Goal: Task Accomplishment & Management: Complete application form

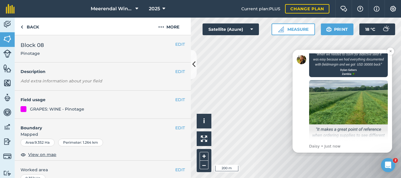
scroll to position [490, 0]
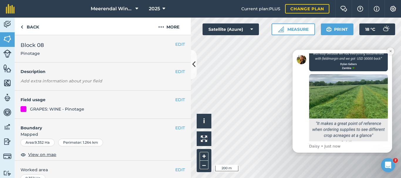
click at [390, 50] on icon "Dismiss notification" at bounding box center [390, 51] width 3 height 3
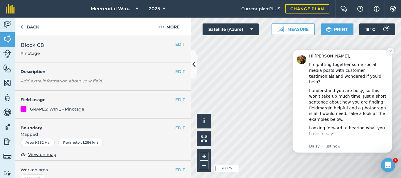
click at [390, 50] on icon "Dismiss notification" at bounding box center [390, 51] width 3 height 3
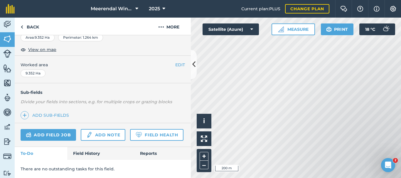
scroll to position [121, 0]
click at [89, 152] on link "Field History" at bounding box center [100, 153] width 67 height 13
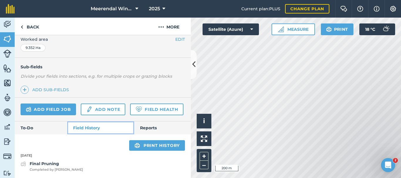
scroll to position [147, 0]
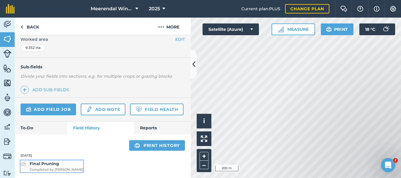
click at [51, 166] on strong "Final Pruning" at bounding box center [44, 163] width 29 height 5
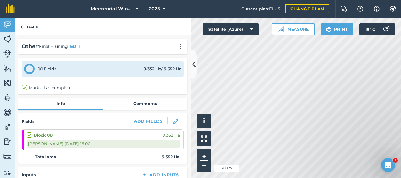
click at [29, 132] on label at bounding box center [30, 132] width 7 height 0
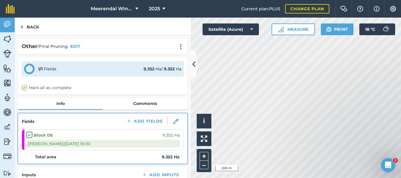
click at [29, 135] on input "checkbox" at bounding box center [29, 134] width 4 height 4
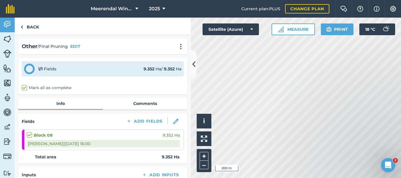
checkbox input "true"
checkbox input "false"
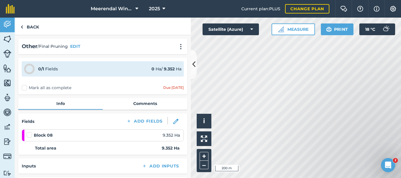
click at [29, 132] on label at bounding box center [30, 132] width 7 height 0
click at [29, 135] on input "checkbox" at bounding box center [29, 134] width 4 height 4
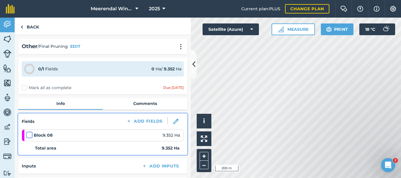
checkbox input "false"
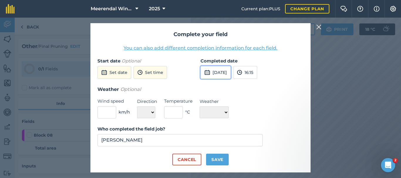
click at [229, 71] on button "[DATE]" at bounding box center [215, 72] width 30 height 13
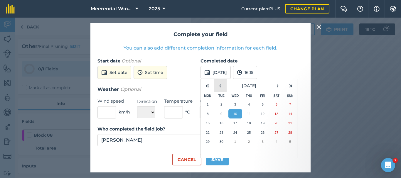
click at [220, 85] on button "‹" at bounding box center [220, 85] width 13 height 13
click at [237, 132] on button "20" at bounding box center [235, 132] width 14 height 9
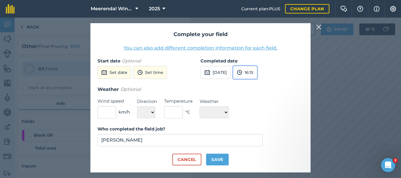
click at [257, 71] on button "16:15" at bounding box center [245, 72] width 24 height 13
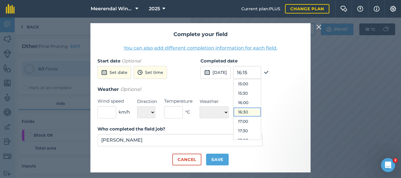
click at [261, 113] on button "16:30" at bounding box center [247, 111] width 28 height 9
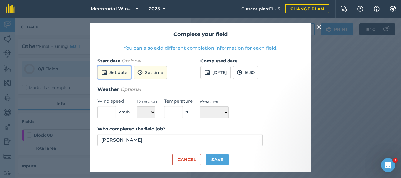
click at [115, 74] on button "Set date" at bounding box center [114, 72] width 34 height 13
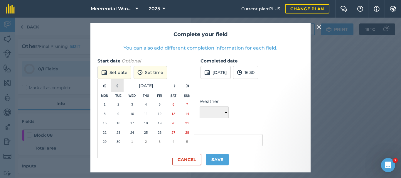
click at [120, 85] on button "‹" at bounding box center [117, 85] width 13 height 13
click at [105, 131] on abbr "18" at bounding box center [105, 133] width 4 height 4
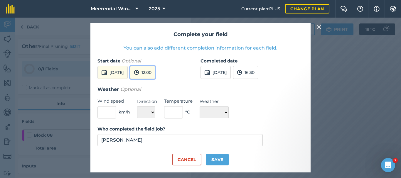
click at [155, 72] on button "12:00" at bounding box center [142, 72] width 25 height 13
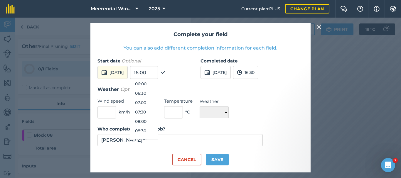
scroll to position [109, 0]
click at [158, 105] on button "07:00" at bounding box center [144, 106] width 28 height 9
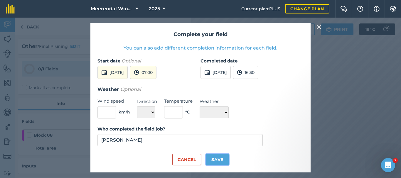
click at [219, 159] on button "Save" at bounding box center [217, 160] width 23 height 12
checkbox input "true"
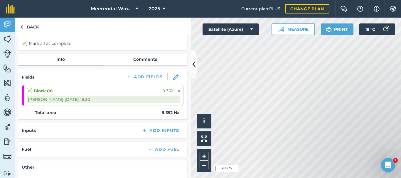
scroll to position [0, 0]
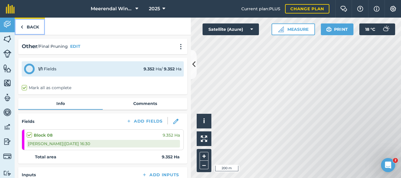
click at [32, 25] on link "Back" at bounding box center [30, 26] width 30 height 17
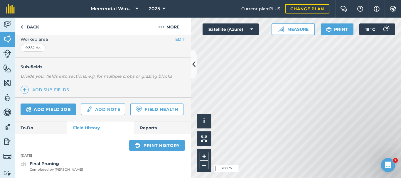
scroll to position [147, 0]
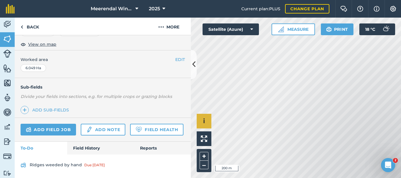
scroll to position [127, 0]
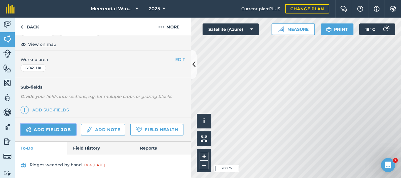
click at [49, 124] on link "Add field job" at bounding box center [48, 130] width 55 height 12
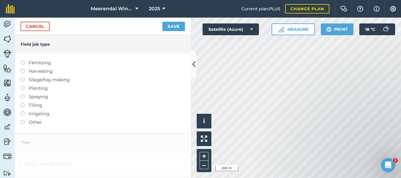
click at [22, 120] on label at bounding box center [25, 120] width 8 height 0
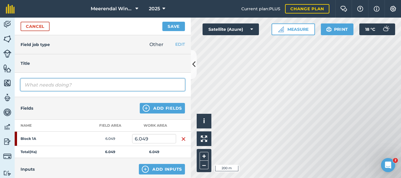
click at [49, 84] on input "text" at bounding box center [103, 85] width 164 height 12
type input "Final Pruning"
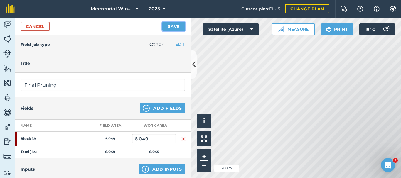
click at [173, 25] on button "Save" at bounding box center [173, 26] width 23 height 9
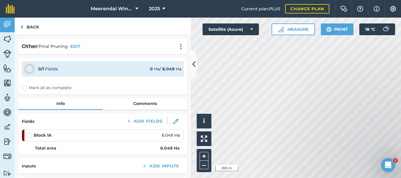
click at [30, 132] on label at bounding box center [30, 132] width 7 height 0
click at [30, 134] on input "checkbox" at bounding box center [29, 134] width 4 height 4
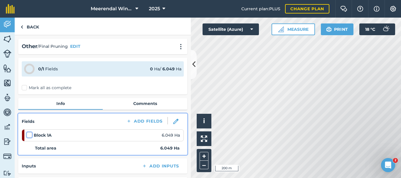
checkbox input "false"
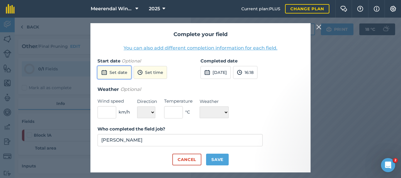
click at [115, 72] on button "Set date" at bounding box center [114, 72] width 34 height 13
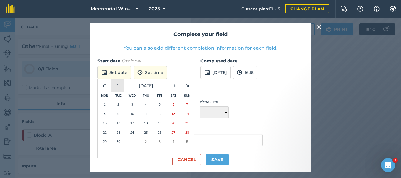
click at [118, 85] on button "‹" at bounding box center [117, 85] width 13 height 13
click at [106, 141] on abbr "25" at bounding box center [105, 142] width 4 height 4
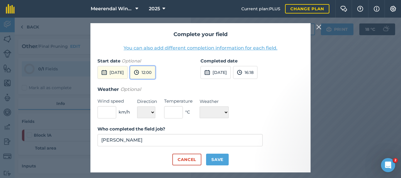
click at [155, 71] on button "12:00" at bounding box center [142, 72] width 25 height 13
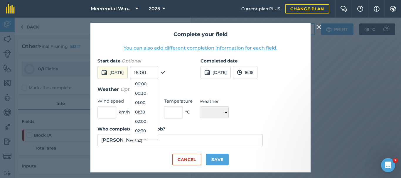
scroll to position [197, 0]
click at [158, 136] on button "13:30" at bounding box center [144, 140] width 28 height 9
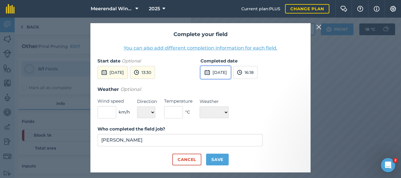
click at [230, 70] on button "[DATE]" at bounding box center [215, 72] width 30 height 13
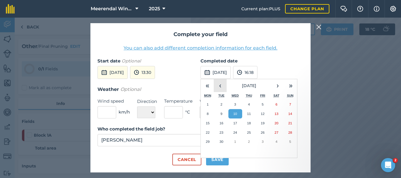
click at [221, 85] on button "‹" at bounding box center [220, 85] width 13 height 13
click at [222, 139] on button "26" at bounding box center [222, 141] width 14 height 9
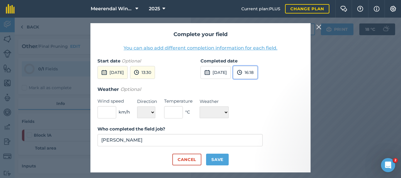
click at [257, 73] on button "16:18" at bounding box center [245, 72] width 24 height 13
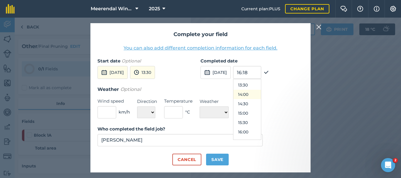
scroll to position [223, 0]
click at [261, 104] on button "13:00" at bounding box center [247, 104] width 28 height 9
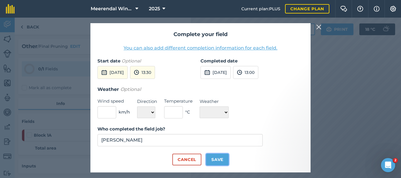
click at [221, 158] on button "Save" at bounding box center [217, 160] width 23 height 12
checkbox input "true"
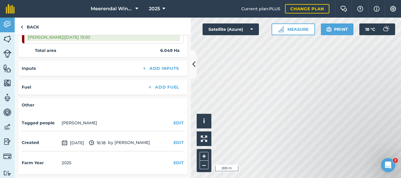
scroll to position [0, 0]
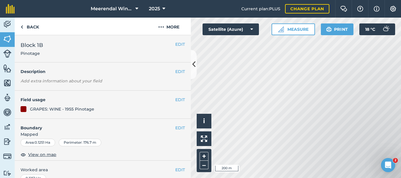
scroll to position [121, 0]
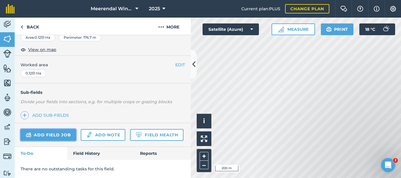
click at [60, 129] on link "Add field job" at bounding box center [48, 135] width 55 height 12
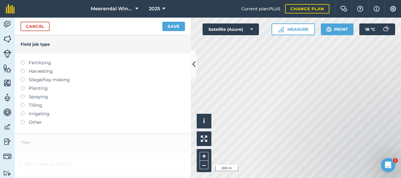
click at [22, 120] on label at bounding box center [25, 120] width 8 height 0
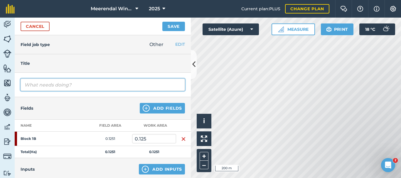
click at [46, 84] on input "text" at bounding box center [103, 85] width 164 height 12
type input "Final Pruning"
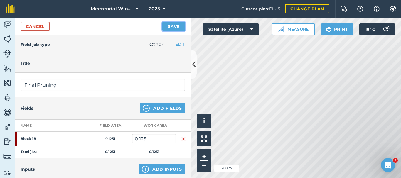
click at [177, 26] on button "Save" at bounding box center [173, 26] width 23 height 9
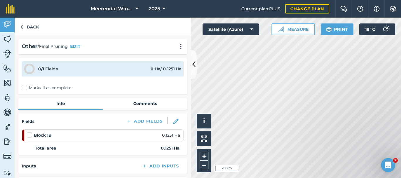
click at [30, 132] on label at bounding box center [30, 132] width 7 height 0
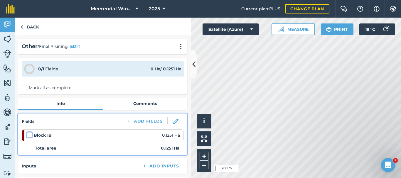
click at [30, 134] on input "checkbox" at bounding box center [29, 134] width 4 height 4
checkbox input "false"
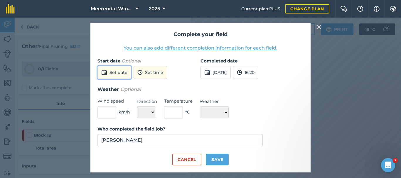
click at [117, 72] on button "Set date" at bounding box center [114, 72] width 34 height 13
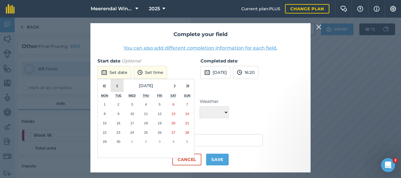
click at [118, 85] on button "‹" at bounding box center [117, 85] width 13 height 13
click at [119, 141] on abbr "26" at bounding box center [119, 142] width 4 height 4
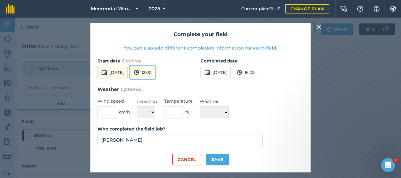
click at [155, 71] on button "12:00" at bounding box center [142, 72] width 25 height 13
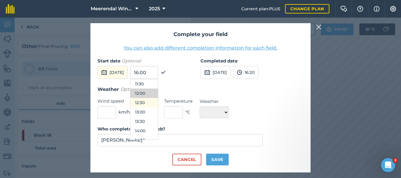
scroll to position [227, 0]
click at [158, 100] on button "13:00" at bounding box center [144, 101] width 28 height 9
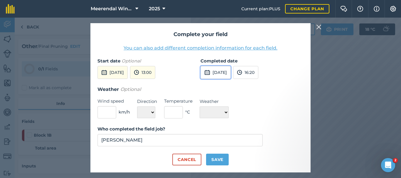
click at [225, 73] on button "[DATE]" at bounding box center [215, 72] width 30 height 13
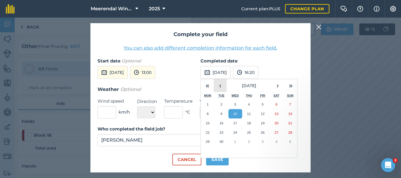
click at [223, 86] on button "‹" at bounding box center [220, 85] width 13 height 13
click at [221, 141] on abbr "26" at bounding box center [222, 142] width 4 height 4
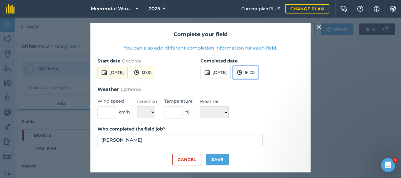
click at [258, 70] on button "16:20" at bounding box center [245, 72] width 25 height 13
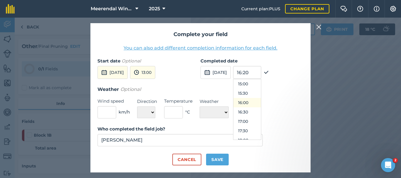
scroll to position [252, 0]
click at [260, 82] on button "13:30" at bounding box center [247, 84] width 28 height 9
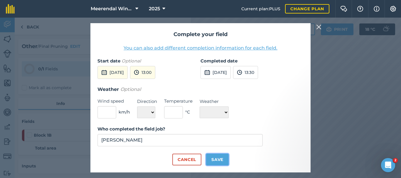
click at [217, 157] on button "Save" at bounding box center [217, 160] width 23 height 12
checkbox input "true"
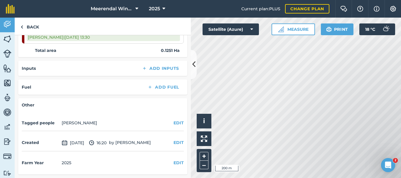
scroll to position [0, 0]
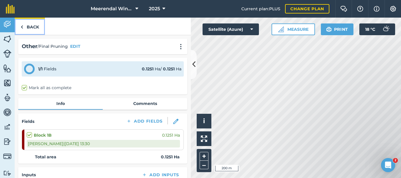
click at [26, 26] on link "Back" at bounding box center [30, 26] width 30 height 17
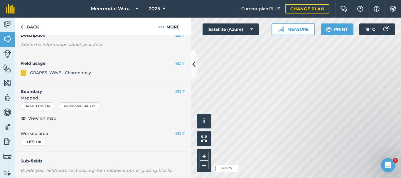
scroll to position [121, 0]
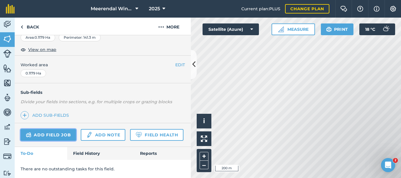
click at [52, 129] on link "Add field job" at bounding box center [48, 135] width 55 height 12
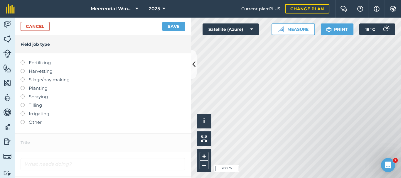
click at [23, 120] on label at bounding box center [25, 120] width 8 height 0
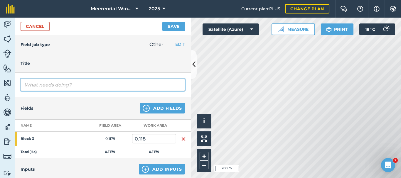
click at [49, 84] on input "text" at bounding box center [103, 85] width 164 height 12
type input "Final Pruning"
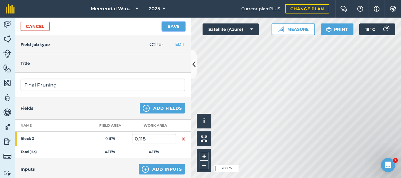
click at [175, 26] on button "Save" at bounding box center [173, 26] width 23 height 9
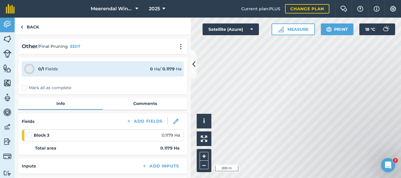
click at [29, 132] on label at bounding box center [30, 132] width 7 height 0
click at [29, 135] on input "checkbox" at bounding box center [29, 134] width 4 height 4
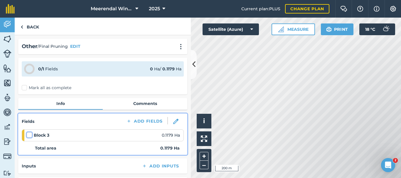
checkbox input "false"
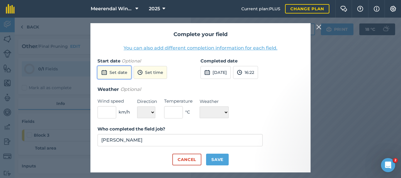
click at [117, 72] on button "Set date" at bounding box center [114, 72] width 34 height 13
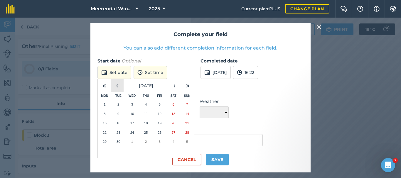
click at [117, 86] on button "‹" at bounding box center [117, 85] width 13 height 13
click at [119, 141] on abbr "26" at bounding box center [119, 142] width 4 height 4
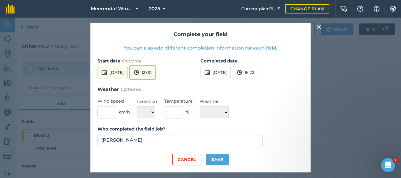
click at [155, 68] on button "12:00" at bounding box center [142, 72] width 25 height 13
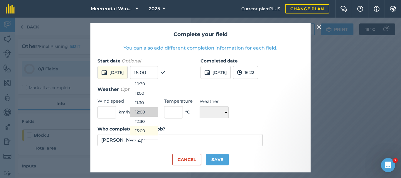
scroll to position [227, 0]
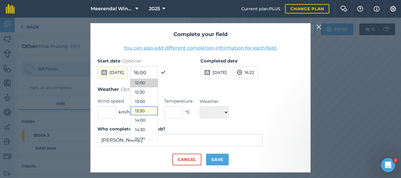
click at [158, 109] on button "13:30" at bounding box center [144, 110] width 28 height 9
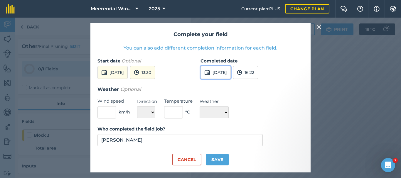
click at [227, 72] on button "[DATE]" at bounding box center [215, 72] width 30 height 13
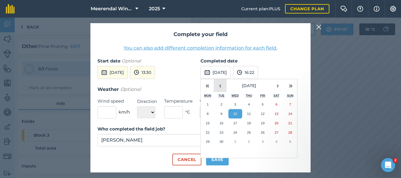
click at [221, 85] on button "‹" at bounding box center [220, 85] width 13 height 13
click at [222, 140] on abbr "26" at bounding box center [222, 142] width 4 height 4
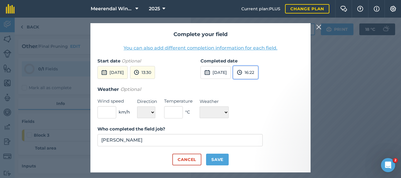
click at [258, 72] on button "16:22" at bounding box center [245, 72] width 25 height 13
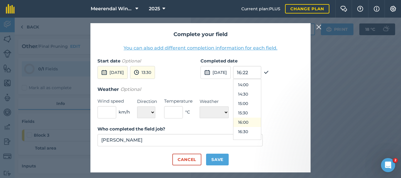
scroll to position [252, 0]
click at [260, 94] on button "14:00" at bounding box center [247, 94] width 28 height 9
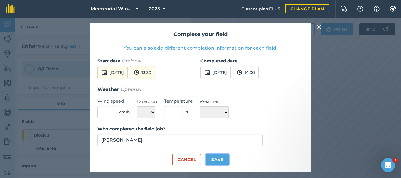
click at [218, 157] on button "Save" at bounding box center [217, 160] width 23 height 12
checkbox input "true"
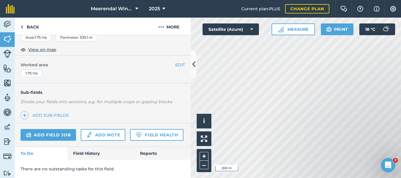
scroll to position [121, 0]
click at [49, 129] on link "Add field job" at bounding box center [48, 135] width 55 height 12
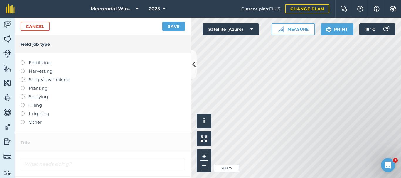
click at [23, 120] on label at bounding box center [25, 120] width 8 height 0
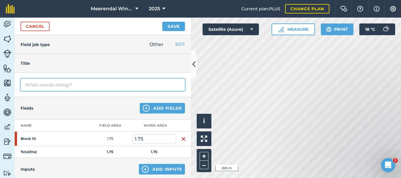
click at [45, 84] on input "text" at bounding box center [103, 85] width 164 height 12
type input "Final Pruning"
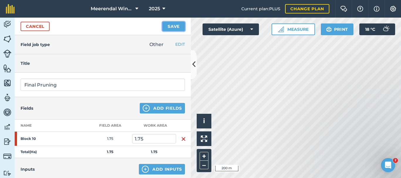
click at [174, 26] on button "Save" at bounding box center [173, 26] width 23 height 9
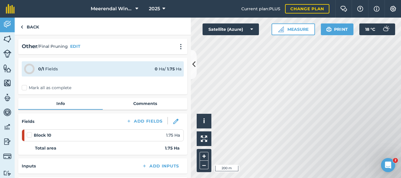
click at [29, 132] on label at bounding box center [30, 132] width 7 height 0
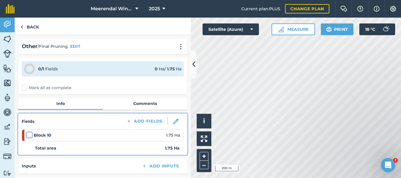
click at [29, 134] on input "checkbox" at bounding box center [29, 134] width 4 height 4
checkbox input "false"
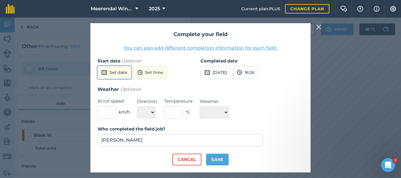
click at [117, 73] on button "Set date" at bounding box center [114, 72] width 34 height 13
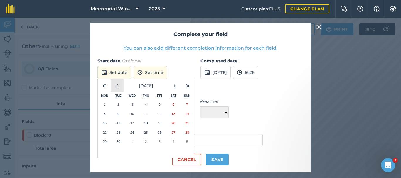
click at [117, 85] on button "‹" at bounding box center [117, 85] width 13 height 13
click at [121, 142] on button "26" at bounding box center [119, 141] width 14 height 9
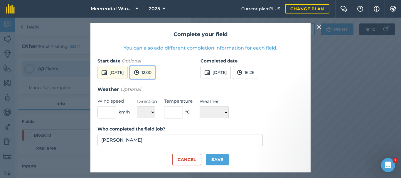
click at [155, 73] on button "12:00" at bounding box center [142, 72] width 25 height 13
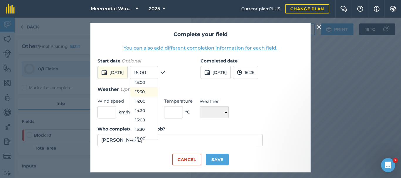
scroll to position [256, 0]
click at [158, 89] on button "14:00" at bounding box center [144, 90] width 28 height 9
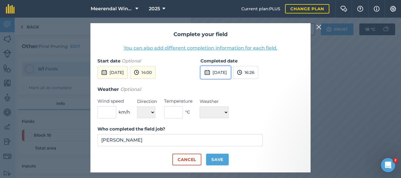
click at [228, 70] on button "[DATE]" at bounding box center [215, 72] width 30 height 13
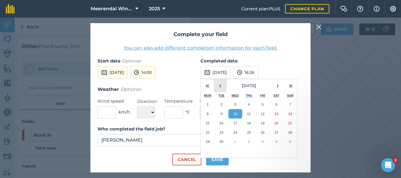
click at [219, 86] on button "‹" at bounding box center [220, 85] width 13 height 13
click at [237, 142] on button "27" at bounding box center [235, 141] width 14 height 9
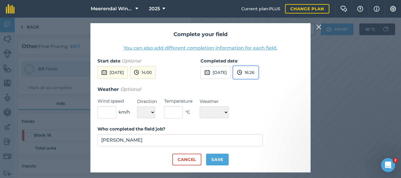
click at [258, 71] on button "16:26" at bounding box center [245, 72] width 25 height 13
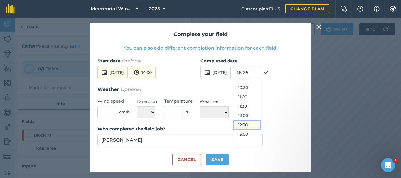
click at [261, 124] on button "12:30" at bounding box center [247, 124] width 28 height 9
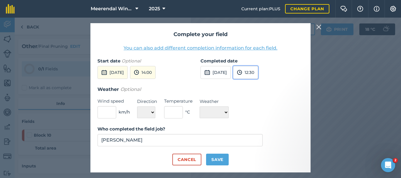
click at [258, 72] on button "12:30" at bounding box center [245, 72] width 25 height 13
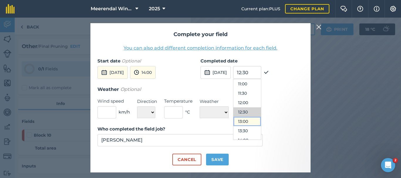
click at [261, 121] on button "13:00" at bounding box center [247, 121] width 28 height 9
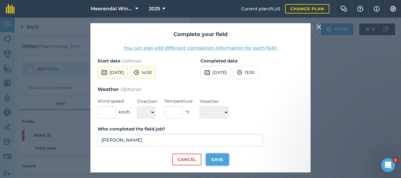
click at [218, 161] on button "Save" at bounding box center [217, 160] width 23 height 12
checkbox input "true"
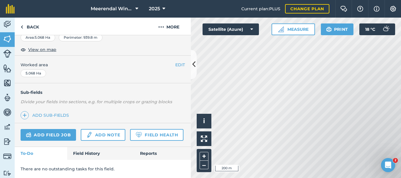
scroll to position [117, 0]
click at [51, 129] on link "Add field job" at bounding box center [48, 135] width 55 height 12
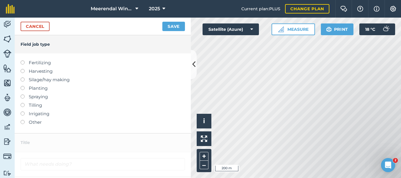
click at [22, 120] on label at bounding box center [25, 120] width 8 height 0
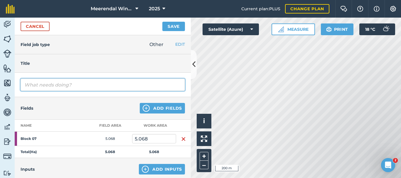
click at [54, 87] on input "text" at bounding box center [103, 85] width 164 height 12
type input "Final Pruning"
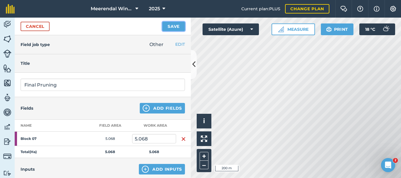
click at [174, 26] on button "Save" at bounding box center [173, 26] width 23 height 9
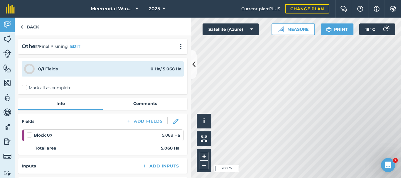
click at [30, 132] on label at bounding box center [30, 132] width 7 height 0
click at [30, 135] on input "checkbox" at bounding box center [29, 134] width 4 height 4
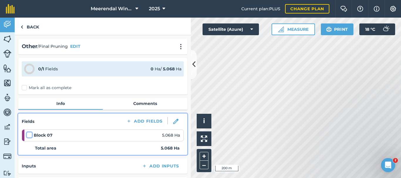
checkbox input "false"
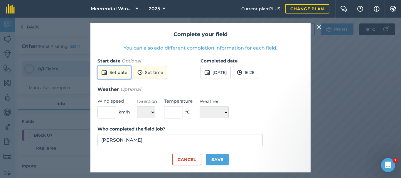
click at [114, 72] on button "Set date" at bounding box center [114, 72] width 34 height 13
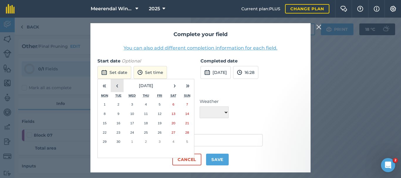
click at [118, 84] on button "‹" at bounding box center [117, 85] width 13 height 13
click at [133, 142] on abbr "27" at bounding box center [132, 142] width 4 height 4
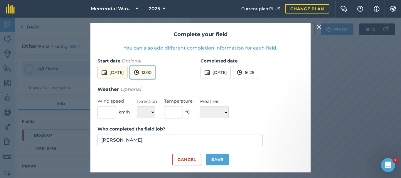
click at [155, 72] on button "12:00" at bounding box center [142, 72] width 25 height 13
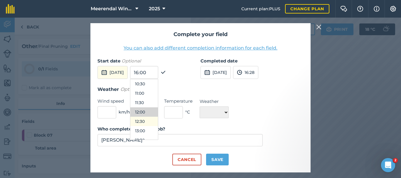
scroll to position [227, 0]
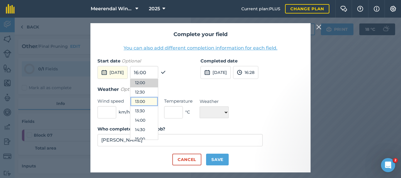
click at [157, 100] on button "13:00" at bounding box center [144, 101] width 28 height 9
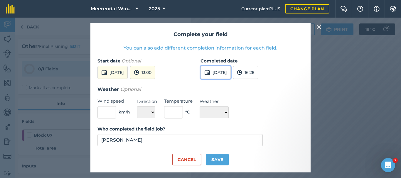
click at [230, 71] on button "[DATE]" at bounding box center [215, 72] width 30 height 13
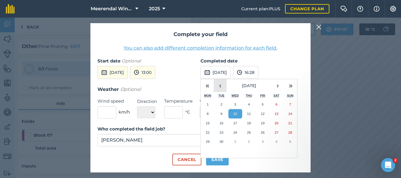
click at [221, 85] on button "‹" at bounding box center [220, 85] width 13 height 13
click at [250, 141] on abbr "28" at bounding box center [249, 142] width 4 height 4
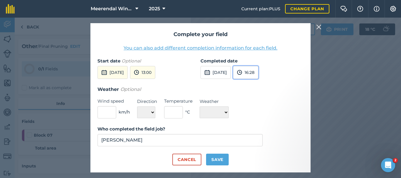
click at [258, 69] on button "16:28" at bounding box center [245, 72] width 25 height 13
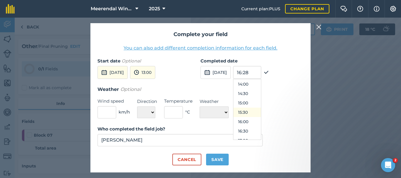
scroll to position [252, 0]
click at [261, 84] on button "13:30" at bounding box center [247, 84] width 28 height 9
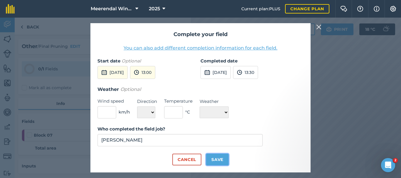
click at [220, 159] on button "Save" at bounding box center [217, 160] width 23 height 12
checkbox input "true"
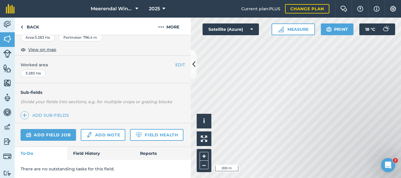
scroll to position [117, 0]
click at [51, 129] on link "Add field job" at bounding box center [48, 135] width 55 height 12
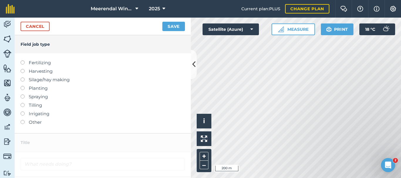
click at [23, 120] on label at bounding box center [25, 120] width 8 height 0
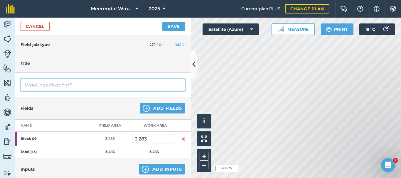
click at [44, 85] on input "text" at bounding box center [103, 85] width 164 height 12
type input "Final Pruning"
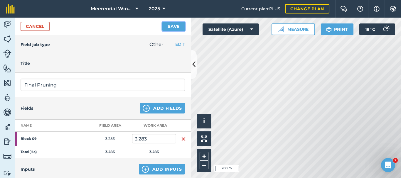
click at [174, 25] on button "Save" at bounding box center [173, 26] width 23 height 9
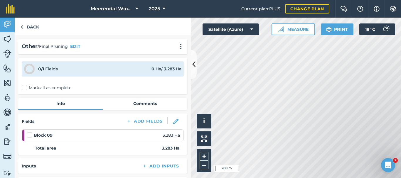
click at [29, 132] on label at bounding box center [30, 132] width 7 height 0
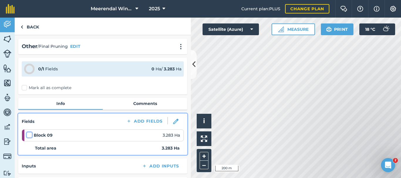
click at [29, 134] on input "checkbox" at bounding box center [29, 134] width 4 height 4
checkbox input "false"
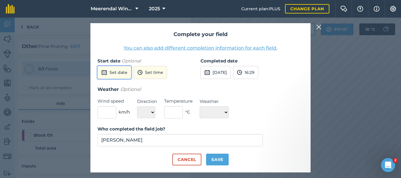
click at [119, 71] on button "Set date" at bounding box center [114, 72] width 34 height 13
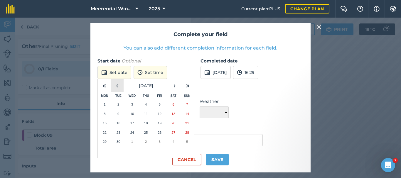
click at [118, 85] on button "‹" at bounding box center [117, 85] width 13 height 13
click at [149, 142] on button "28" at bounding box center [146, 141] width 14 height 9
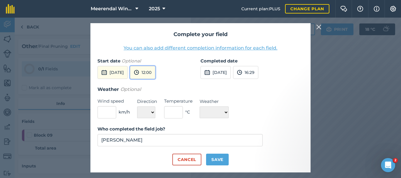
click at [155, 71] on button "12:00" at bounding box center [142, 72] width 25 height 13
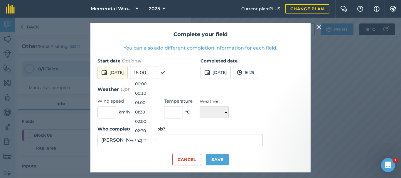
scroll to position [197, 0]
click at [158, 129] on button "13:00" at bounding box center [144, 130] width 28 height 9
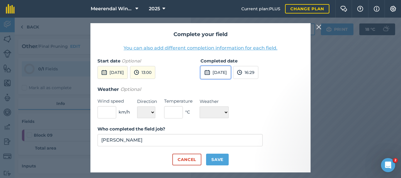
click at [231, 72] on button "[DATE]" at bounding box center [215, 72] width 30 height 13
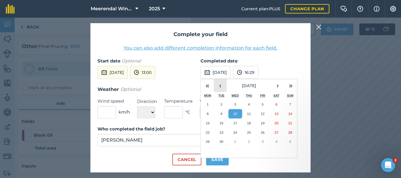
click at [222, 85] on button "‹" at bounding box center [220, 85] width 13 height 13
click at [267, 140] on button "29" at bounding box center [263, 141] width 14 height 9
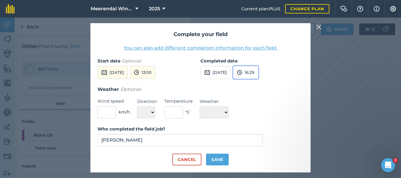
click at [258, 75] on button "16:29" at bounding box center [245, 72] width 25 height 13
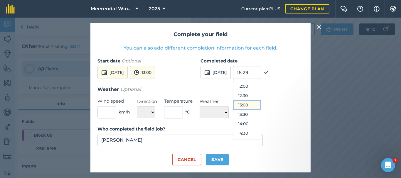
click at [261, 104] on button "13:00" at bounding box center [247, 104] width 28 height 9
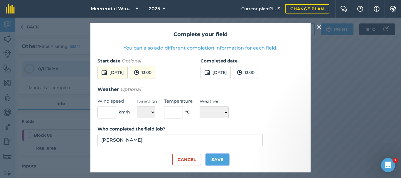
click at [215, 160] on button "Save" at bounding box center [217, 160] width 23 height 12
checkbox input "true"
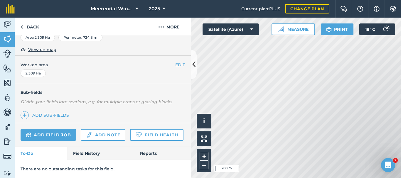
scroll to position [121, 0]
click at [50, 129] on link "Add field job" at bounding box center [48, 135] width 55 height 12
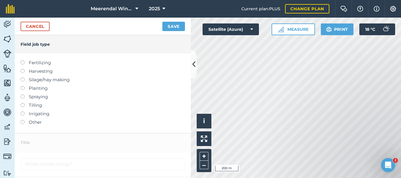
click at [23, 120] on label at bounding box center [25, 120] width 8 height 0
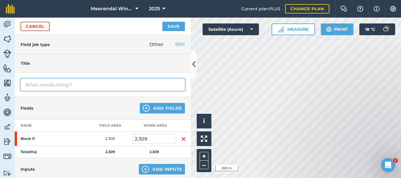
click at [46, 87] on input "text" at bounding box center [103, 85] width 164 height 12
type input "Final Pruning"
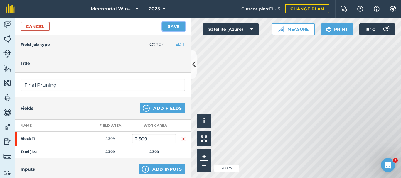
click at [175, 25] on button "Save" at bounding box center [173, 26] width 23 height 9
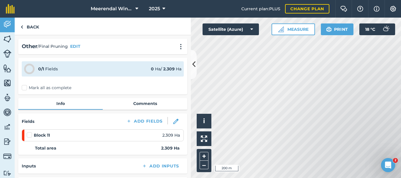
click at [30, 132] on label at bounding box center [30, 132] width 7 height 0
click at [30, 134] on input "checkbox" at bounding box center [29, 134] width 4 height 4
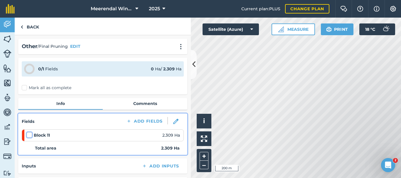
checkbox input "false"
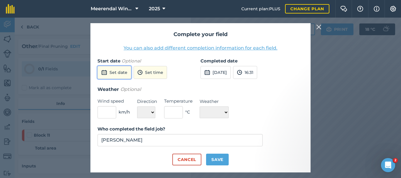
click at [119, 72] on button "Set date" at bounding box center [114, 72] width 34 height 13
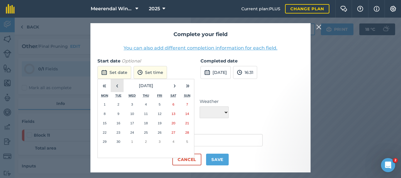
click at [117, 85] on button "‹" at bounding box center [117, 85] width 13 height 13
click at [161, 141] on abbr "29" at bounding box center [160, 142] width 4 height 4
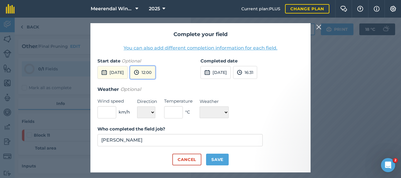
click at [155, 72] on button "12:00" at bounding box center [142, 72] width 25 height 13
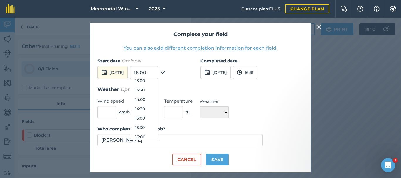
scroll to position [256, 0]
click at [156, 80] on button "13:30" at bounding box center [144, 81] width 28 height 9
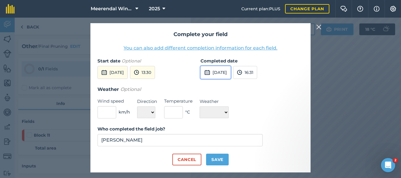
click at [227, 72] on button "[DATE]" at bounding box center [215, 72] width 30 height 13
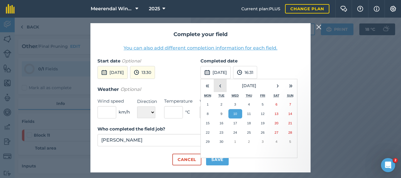
click at [220, 86] on button "‹" at bounding box center [220, 85] width 13 height 13
click at [279, 84] on button "›" at bounding box center [277, 85] width 13 height 13
click at [209, 102] on button "1" at bounding box center [208, 104] width 14 height 9
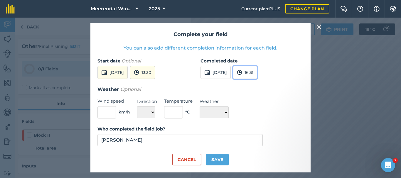
click at [257, 72] on button "16:31" at bounding box center [245, 72] width 24 height 13
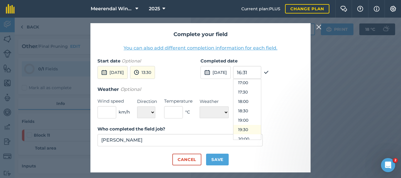
scroll to position [291, 0]
click at [256, 83] on button "15:30" at bounding box center [247, 83] width 28 height 9
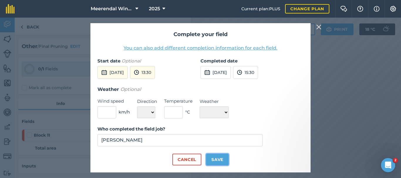
click at [218, 156] on button "Save" at bounding box center [217, 160] width 23 height 12
checkbox input "true"
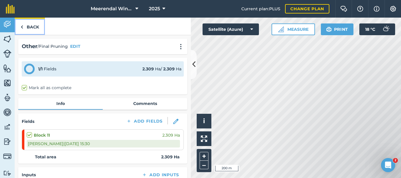
click at [30, 24] on link "Back" at bounding box center [30, 26] width 30 height 17
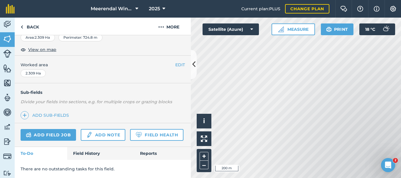
scroll to position [121, 0]
click at [93, 153] on link "Field History" at bounding box center [100, 153] width 67 height 13
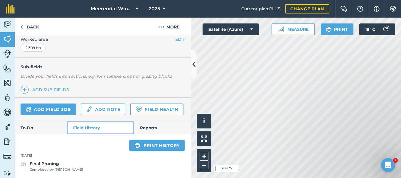
scroll to position [147, 0]
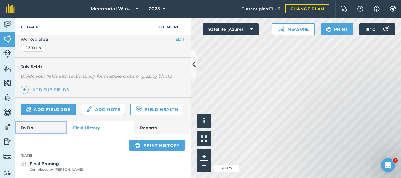
click at [35, 127] on link "To-Do" at bounding box center [41, 127] width 53 height 13
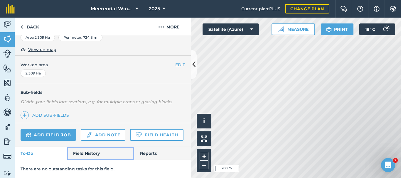
click at [89, 153] on link "Field History" at bounding box center [100, 153] width 67 height 13
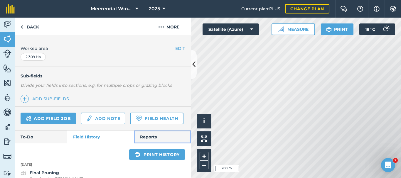
click at [157, 144] on link "Reports" at bounding box center [162, 137] width 57 height 13
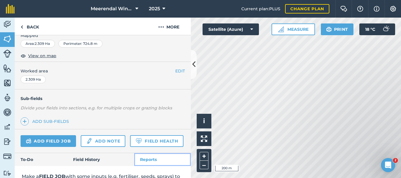
scroll to position [89, 0]
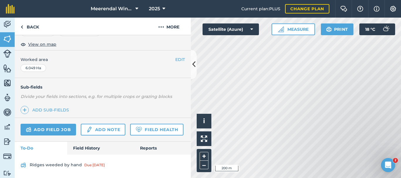
scroll to position [127, 0]
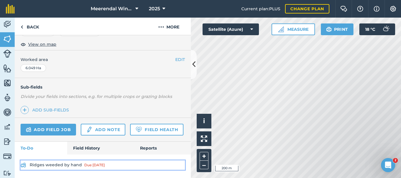
click at [71, 166] on link "Ridges weeded by hand Due [DATE]" at bounding box center [103, 165] width 164 height 9
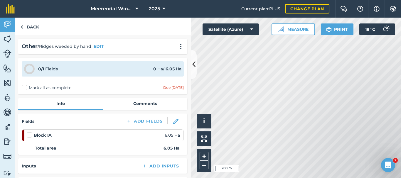
click at [30, 132] on label at bounding box center [30, 132] width 7 height 0
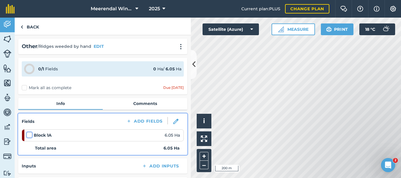
click at [30, 135] on input "checkbox" at bounding box center [29, 134] width 4 height 4
checkbox input "false"
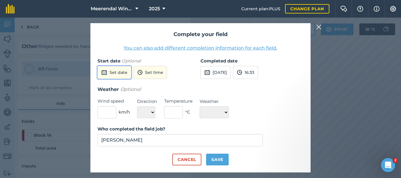
click at [117, 72] on button "Set date" at bounding box center [114, 72] width 34 height 13
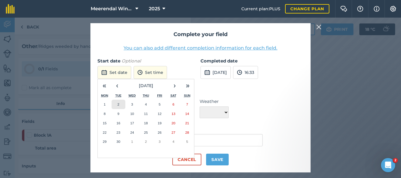
click at [118, 103] on abbr "2" at bounding box center [118, 104] width 2 height 4
click at [118, 103] on label "Wind speed" at bounding box center [113, 101] width 33 height 7
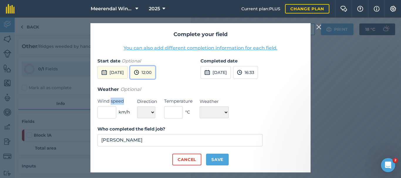
click at [155, 70] on button "12:00" at bounding box center [142, 72] width 25 height 13
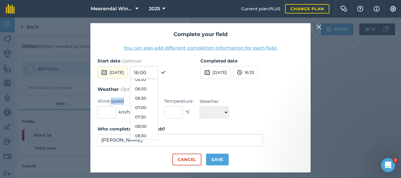
scroll to position [109, 0]
click at [156, 105] on button "07:00" at bounding box center [144, 106] width 28 height 9
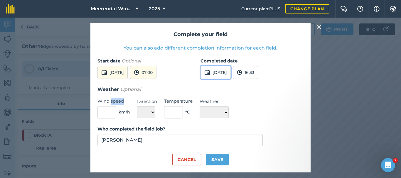
click at [229, 70] on button "[DATE]" at bounding box center [215, 72] width 30 height 13
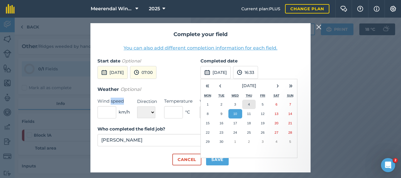
click at [248, 104] on abbr "4" at bounding box center [249, 104] width 2 height 4
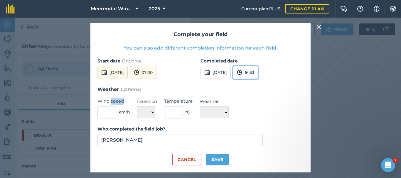
click at [258, 73] on button "16:33" at bounding box center [245, 72] width 25 height 13
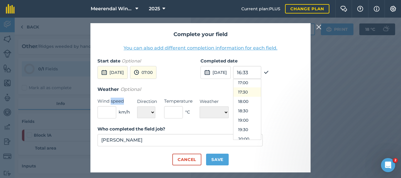
scroll to position [291, 0]
click at [258, 82] on button "15:30" at bounding box center [247, 83] width 28 height 9
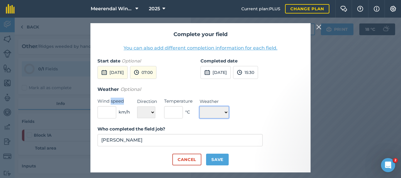
click at [225, 110] on select "☀️ Sunny 🌧 Rainy ⛅️ Cloudy 🌨 Snow ❄️ Icy" at bounding box center [214, 113] width 29 height 12
click at [227, 110] on select "☀️ Sunny 🌧 Rainy ⛅️ Cloudy 🌨 Snow ❄️ Icy" at bounding box center [214, 113] width 29 height 12
select select "Sunny"
click at [200, 107] on select "☀️ Sunny 🌧 Rainy ⛅️ Cloudy 🌨 Snow ❄️ Icy" at bounding box center [214, 113] width 29 height 12
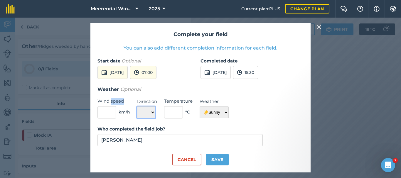
click at [151, 111] on select "N NE E SE S SW W NW" at bounding box center [146, 113] width 18 height 12
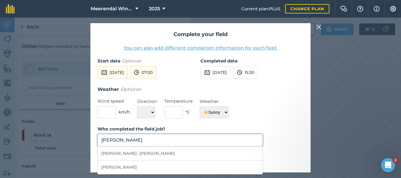
click at [146, 140] on input "[PERSON_NAME]" at bounding box center [179, 140] width 165 height 12
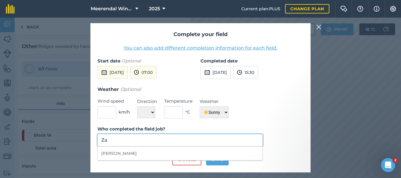
type input "Z"
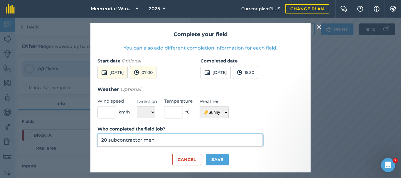
type input "20 subcontractor men"
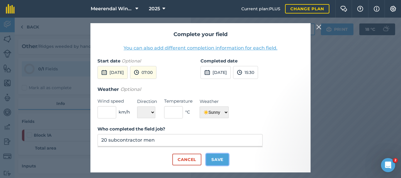
click at [218, 157] on button "Save" at bounding box center [217, 160] width 23 height 12
checkbox input "true"
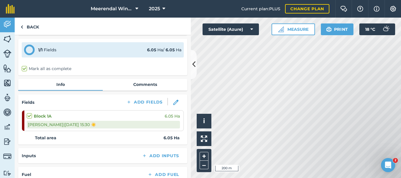
scroll to position [18, 0]
click at [33, 26] on link "Back" at bounding box center [30, 26] width 30 height 17
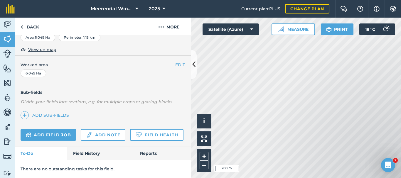
scroll to position [121, 0]
click at [96, 153] on link "Field History" at bounding box center [100, 153] width 67 height 13
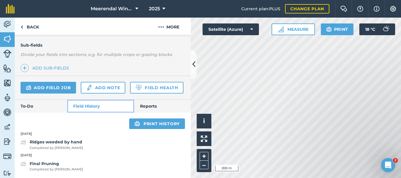
scroll to position [169, 0]
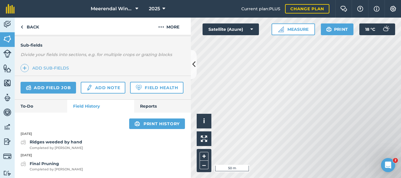
click at [328, 178] on html "Meerendal Wine Estate 2025 Current plan : PLUS Change plan Farm Chat Help Info …" at bounding box center [200, 89] width 401 height 178
click at [8, 37] on img at bounding box center [7, 39] width 8 height 9
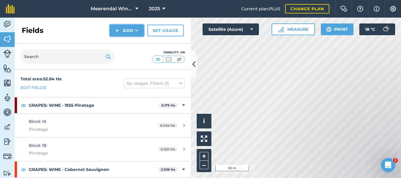
click at [129, 30] on button "Add" at bounding box center [127, 31] width 34 height 12
click at [126, 43] on link "Draw" at bounding box center [127, 43] width 32 height 13
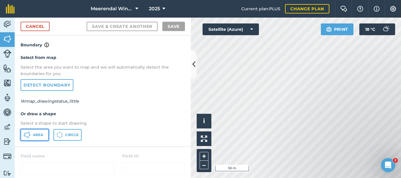
click at [36, 134] on span "Area" at bounding box center [38, 135] width 10 height 5
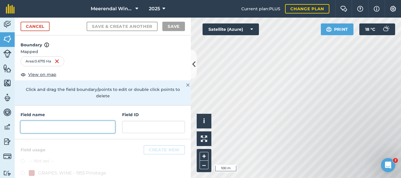
click at [45, 128] on input "text" at bounding box center [68, 127] width 94 height 12
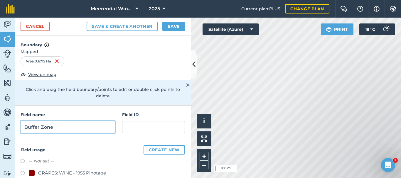
type input "Buffer Zone"
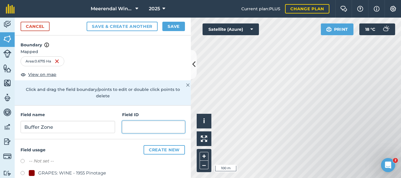
click at [148, 128] on input "text" at bounding box center [153, 127] width 63 height 12
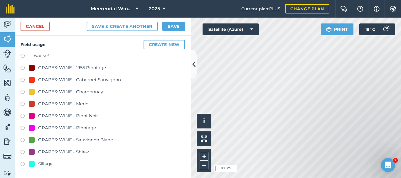
scroll to position [106, 0]
type input "organic"
click at [22, 164] on label at bounding box center [25, 164] width 8 height 6
radio input "true"
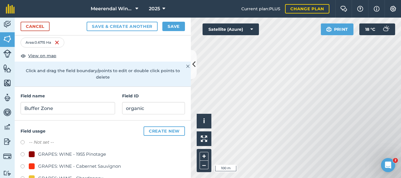
scroll to position [0, 0]
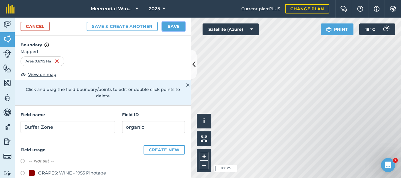
click at [171, 27] on button "Save" at bounding box center [173, 26] width 23 height 9
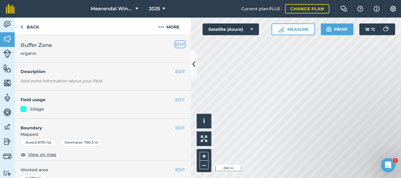
click at [175, 44] on button "EDIT" at bounding box center [180, 44] width 10 height 6
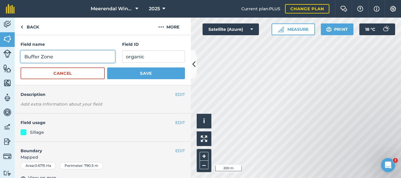
click at [62, 56] on input "Buffer Zone" at bounding box center [68, 56] width 94 height 12
type input "Buffer 4C6"
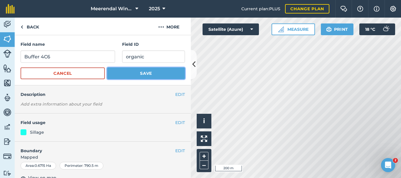
click at [146, 72] on button "Save" at bounding box center [146, 73] width 78 height 12
